Goal: Information Seeking & Learning: Learn about a topic

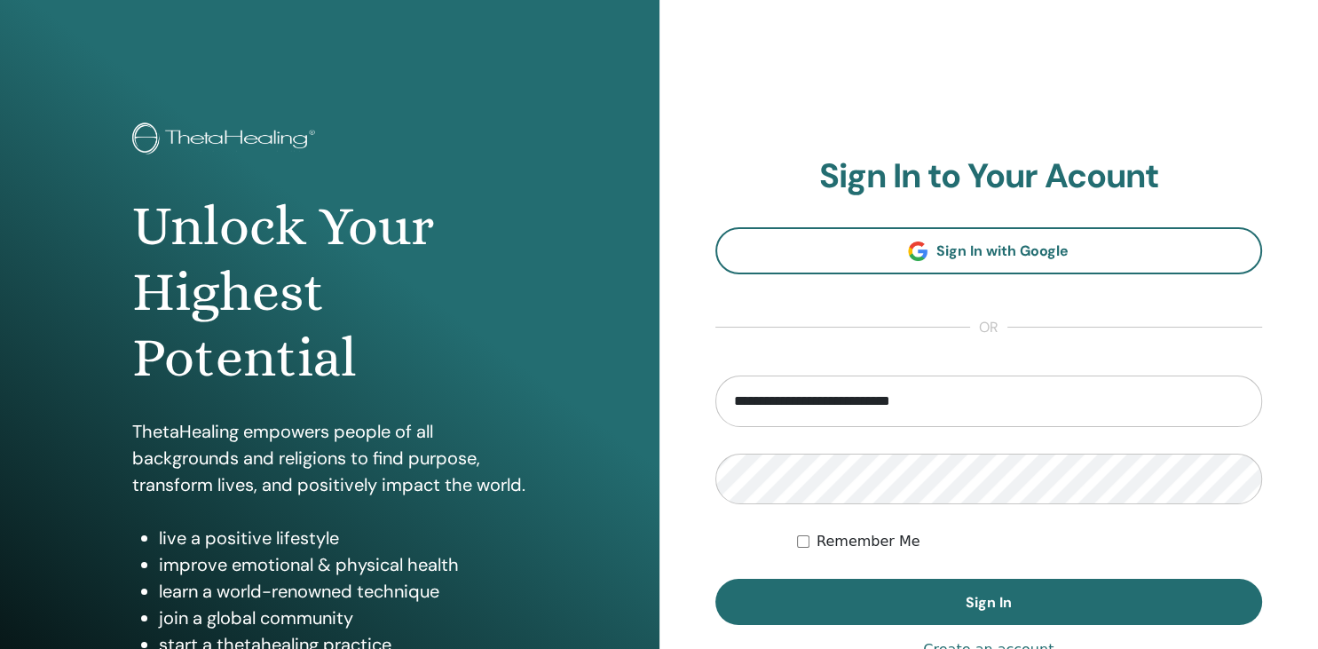
type input "**********"
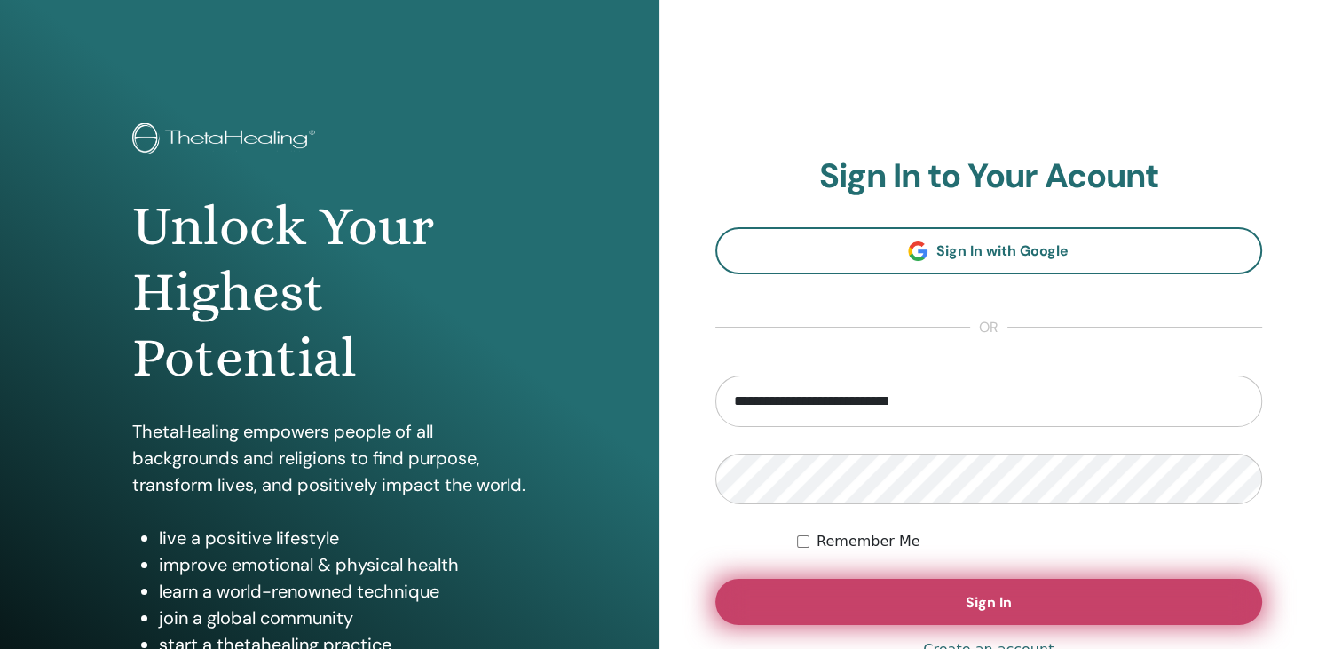
click at [897, 609] on button "Sign In" at bounding box center [988, 602] width 547 height 46
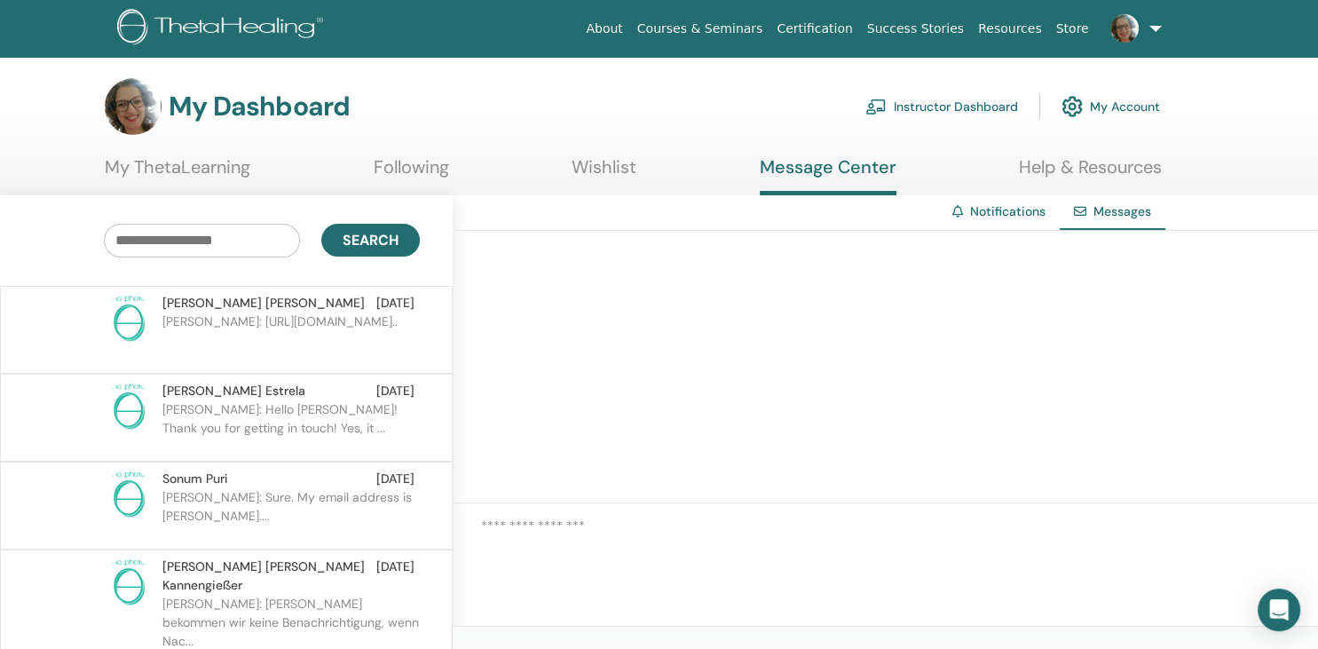
click at [216, 301] on span "[PERSON_NAME]" at bounding box center [263, 303] width 202 height 19
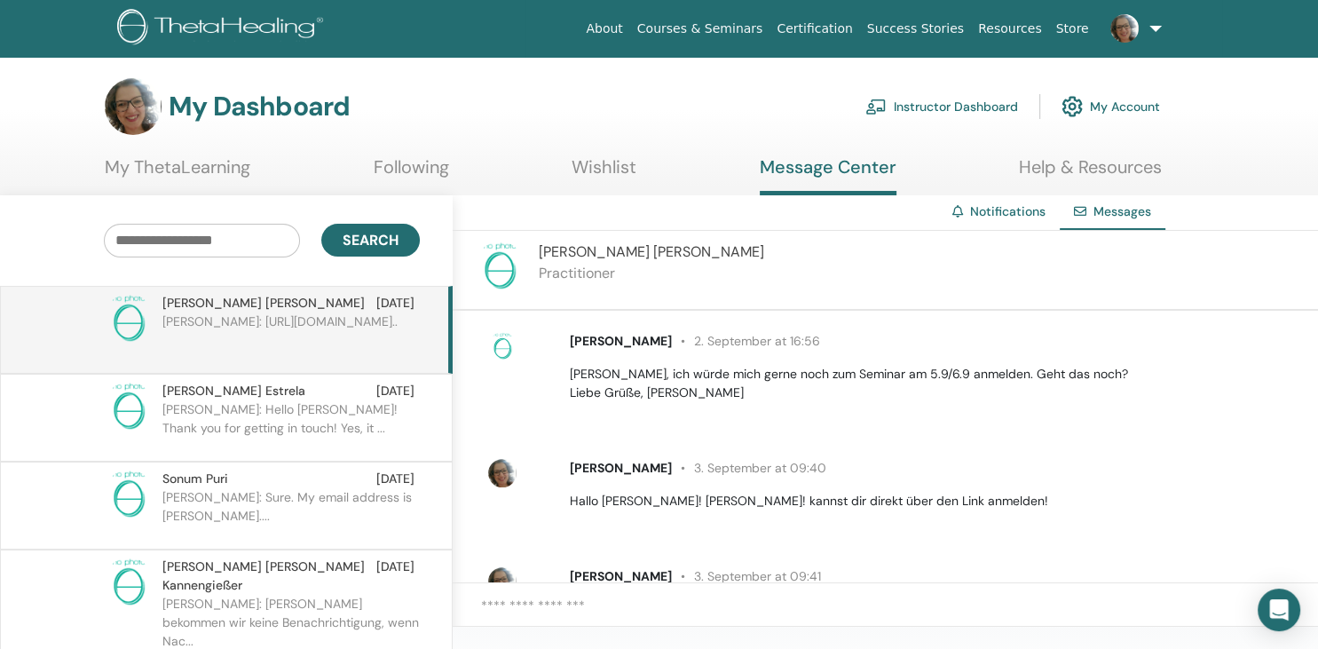
click at [610, 345] on span "[PERSON_NAME]" at bounding box center [621, 341] width 102 height 16
click at [237, 303] on span "[PERSON_NAME]" at bounding box center [263, 303] width 202 height 19
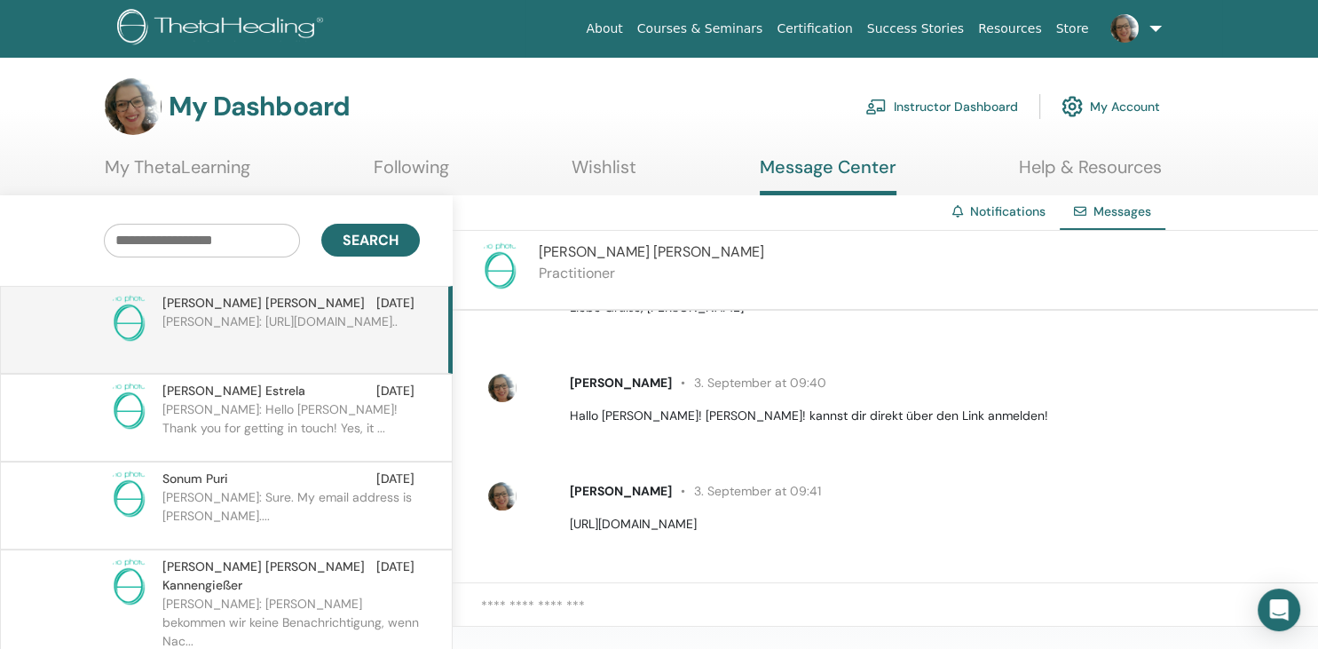
click at [726, 34] on link "Courses & Seminars" at bounding box center [700, 28] width 140 height 33
click at [768, 24] on link "Courses & Seminars" at bounding box center [700, 28] width 140 height 33
click at [726, 27] on link "Courses & Seminars" at bounding box center [700, 28] width 140 height 33
